Goal: Complete application form

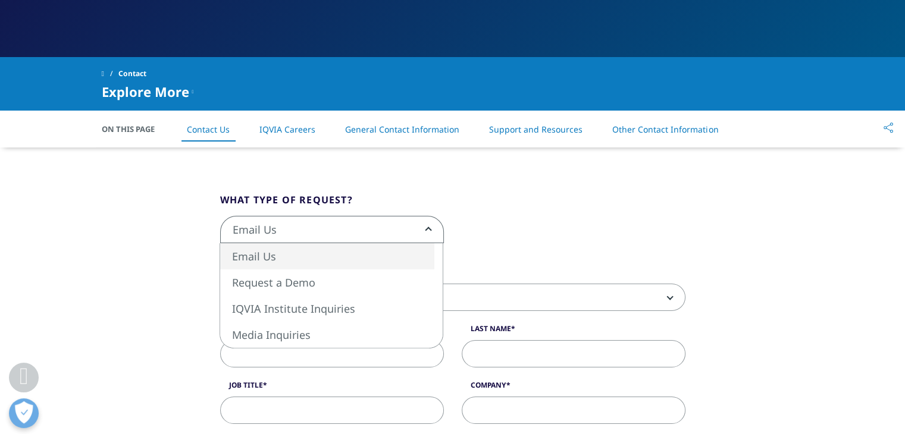
click at [412, 227] on span "Email Us" at bounding box center [332, 230] width 222 height 27
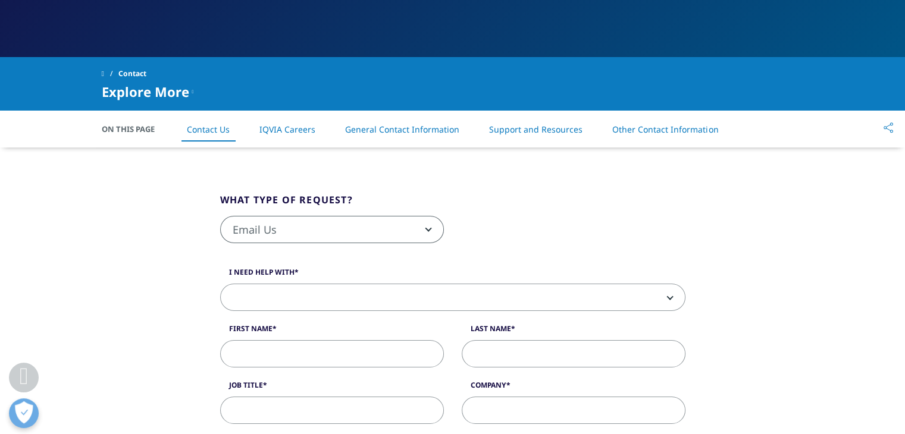
click at [600, 239] on div "Email Us Request a Demo IQVIA Institute Inquiries Media Inquiries Email Us" at bounding box center [452, 236] width 483 height 40
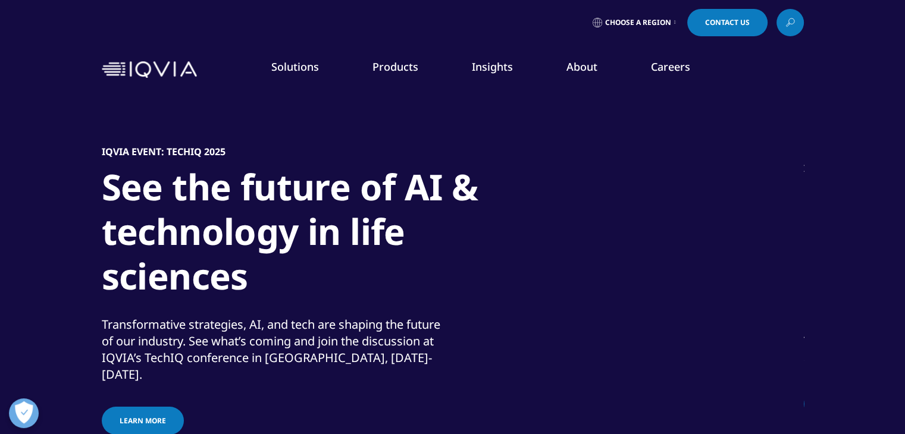
click at [705, 20] on span "Contact Us" at bounding box center [727, 22] width 45 height 7
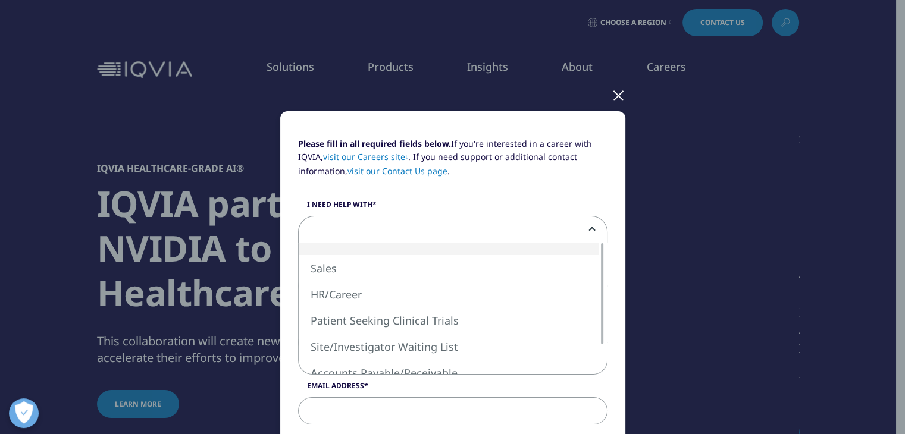
click at [493, 238] on span at bounding box center [453, 230] width 308 height 27
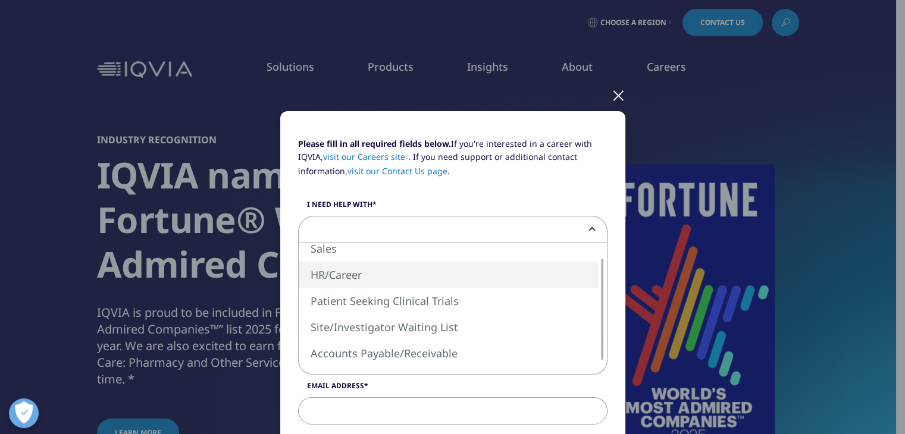
select select "HR Career"
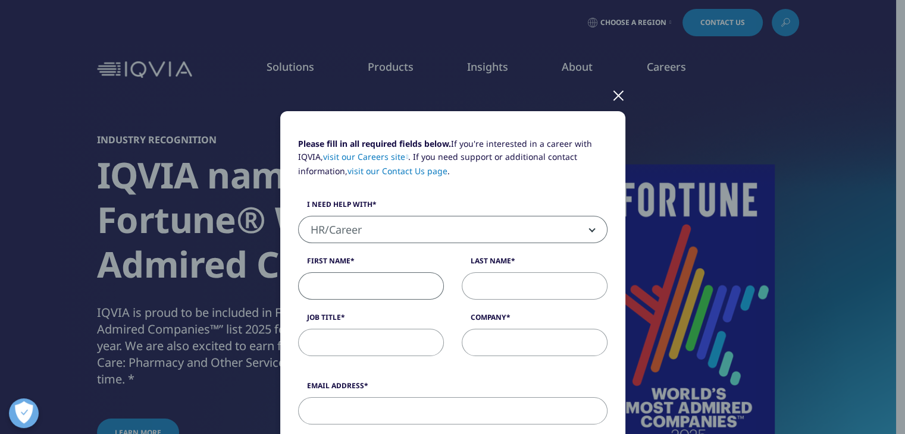
click at [391, 282] on input "First Name" at bounding box center [371, 285] width 146 height 27
type input "Ajay"
type input "[PERSON_NAME]"
type input "08180026971"
select select "[GEOGRAPHIC_DATA]"
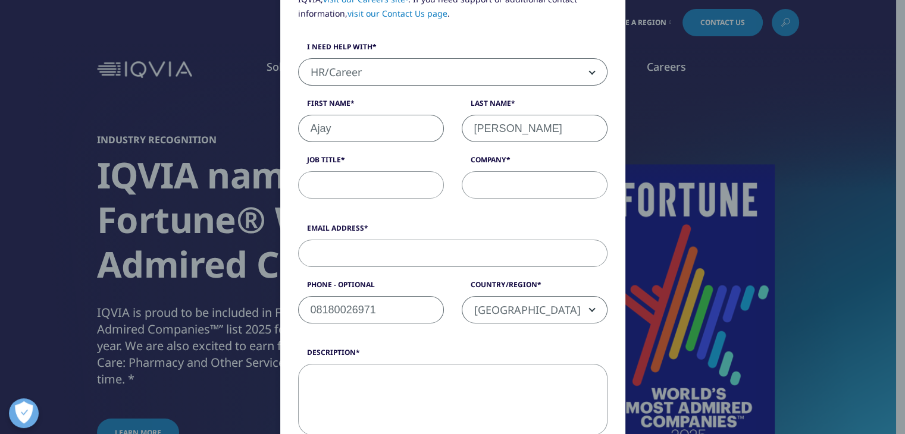
scroll to position [157, 0]
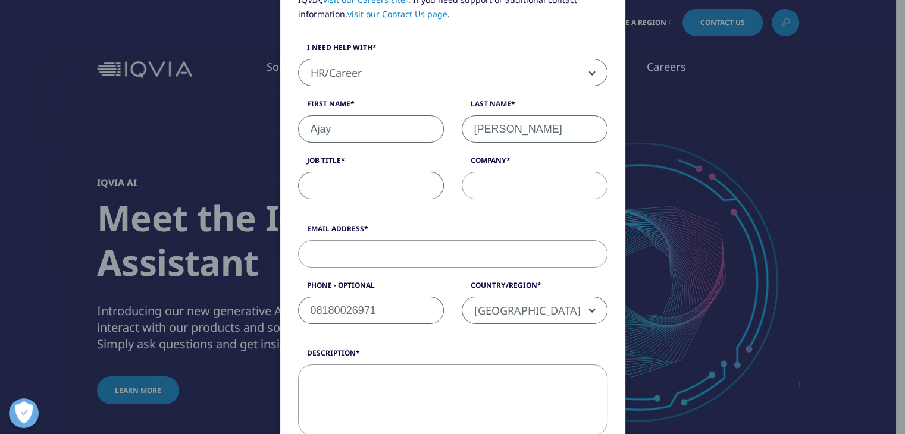
click at [361, 179] on input "Job Title" at bounding box center [371, 185] width 146 height 27
type input "NA"
click at [490, 187] on input "Company" at bounding box center [535, 185] width 146 height 27
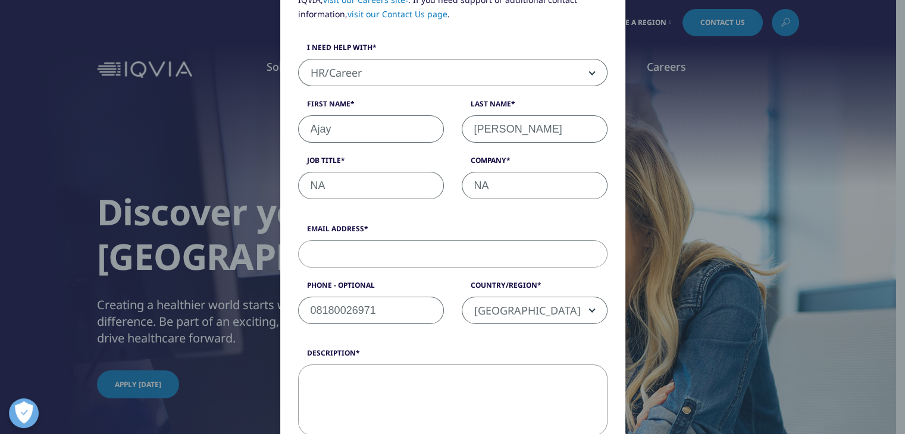
type input "NA"
click at [404, 260] on input "Email Address" at bounding box center [452, 253] width 309 height 27
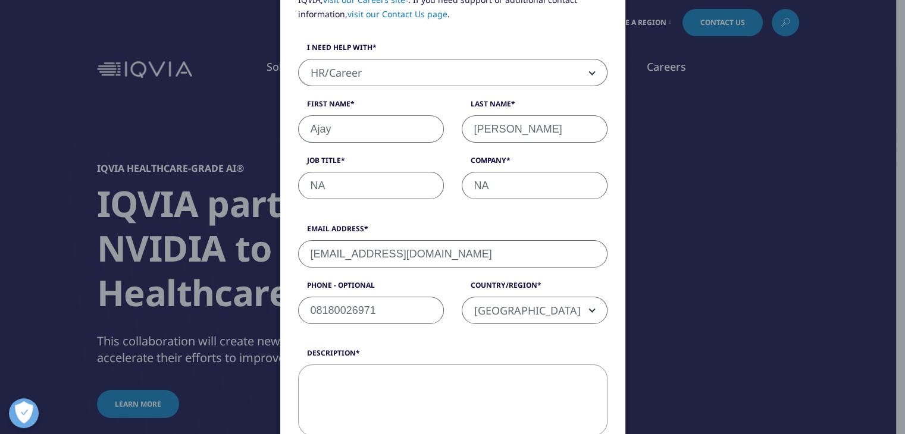
type input "[EMAIL_ADDRESS][DOMAIN_NAME]"
